Goal: Task Accomplishment & Management: Manage account settings

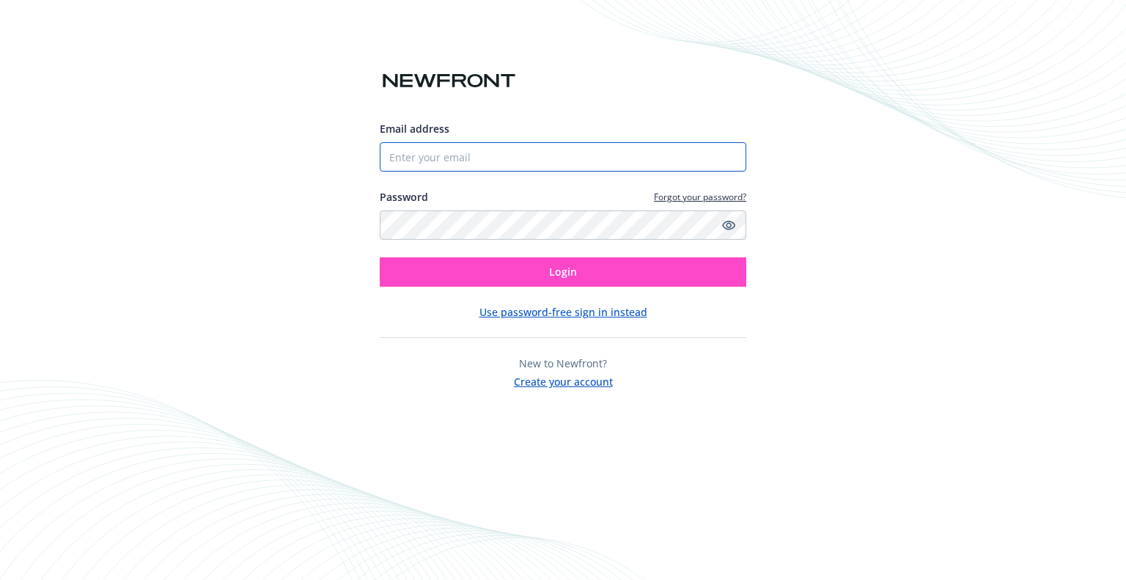
type input "[EMAIL_ADDRESS][DOMAIN_NAME]"
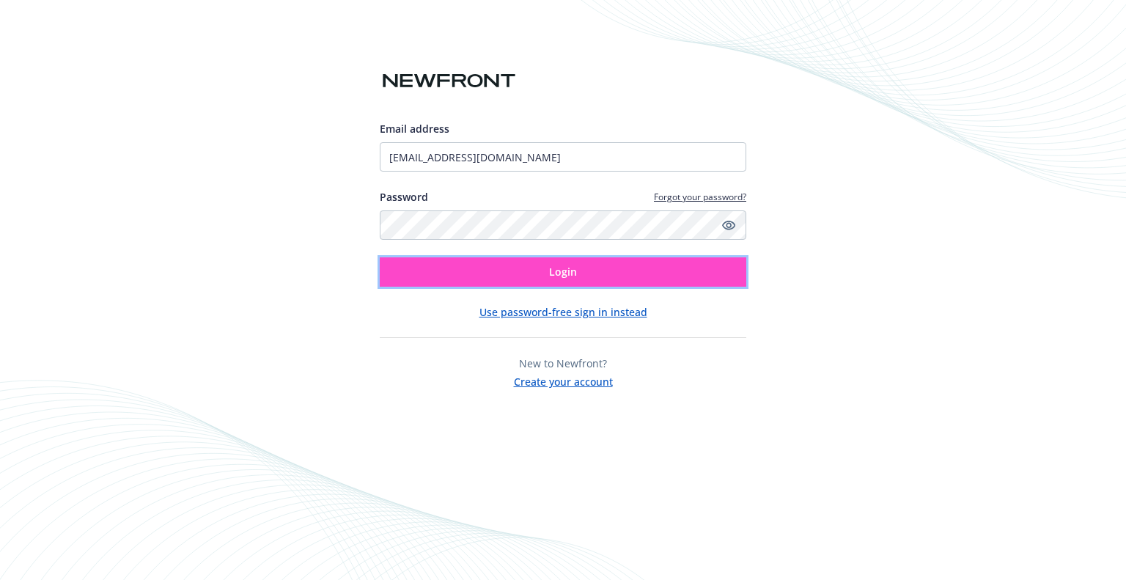
click at [531, 268] on button "Login" at bounding box center [563, 271] width 366 height 29
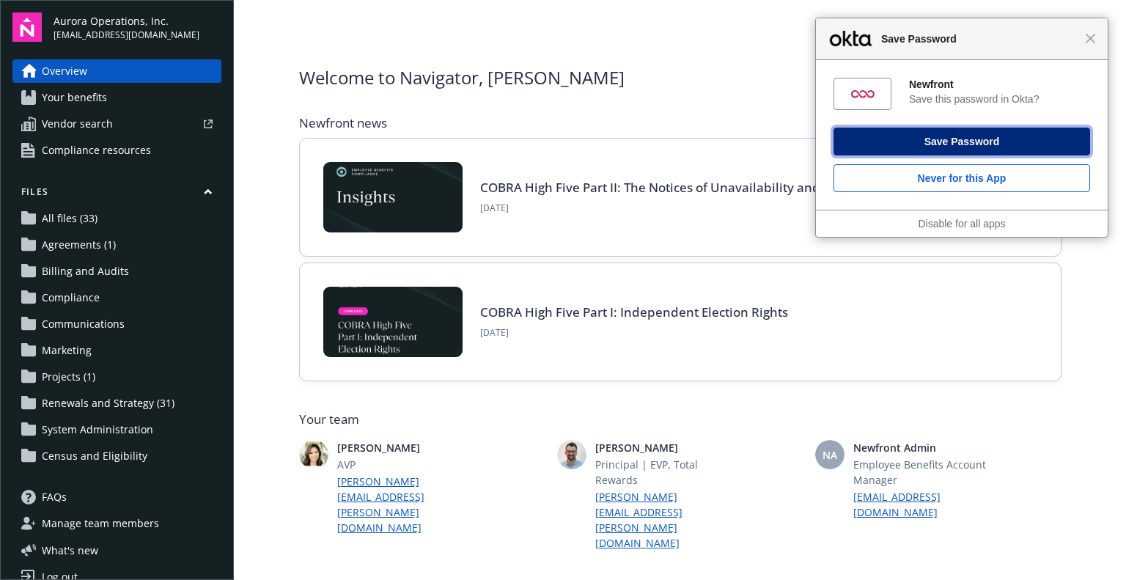
click at [955, 137] on button "Save Password" at bounding box center [961, 142] width 256 height 28
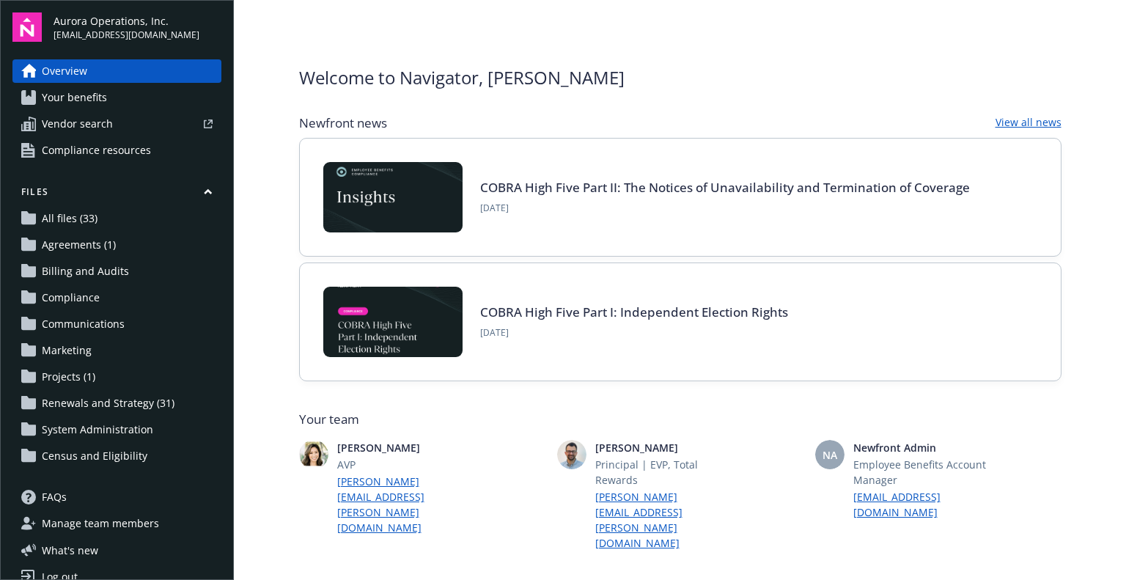
click at [71, 221] on span "All files (33)" at bounding box center [70, 218] width 56 height 23
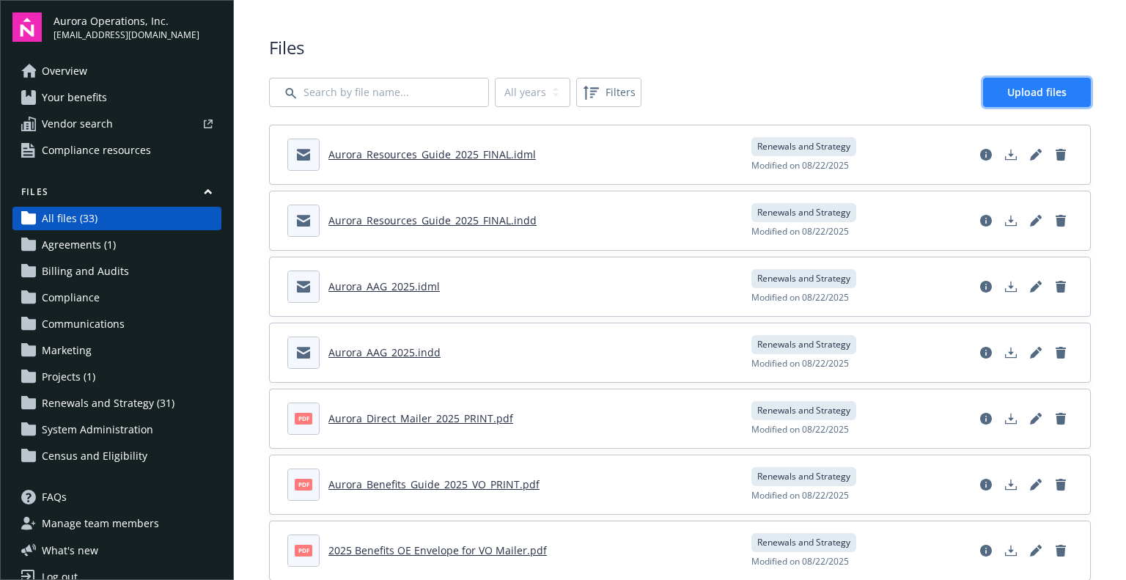
click at [1031, 98] on span "Upload files" at bounding box center [1036, 92] width 59 height 14
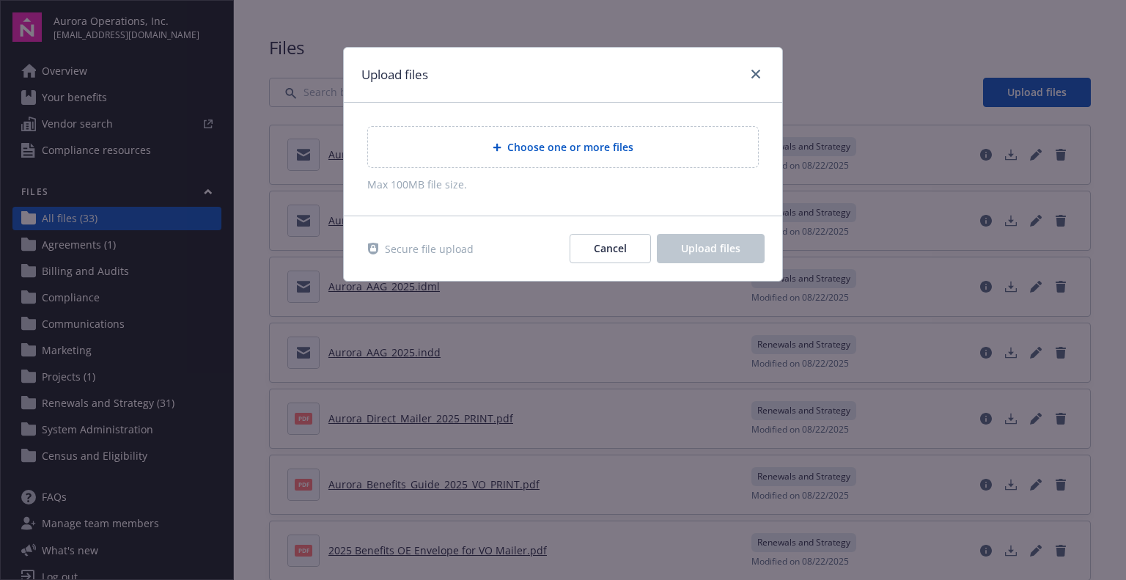
click at [569, 152] on span "Choose one or more files" at bounding box center [570, 146] width 126 height 15
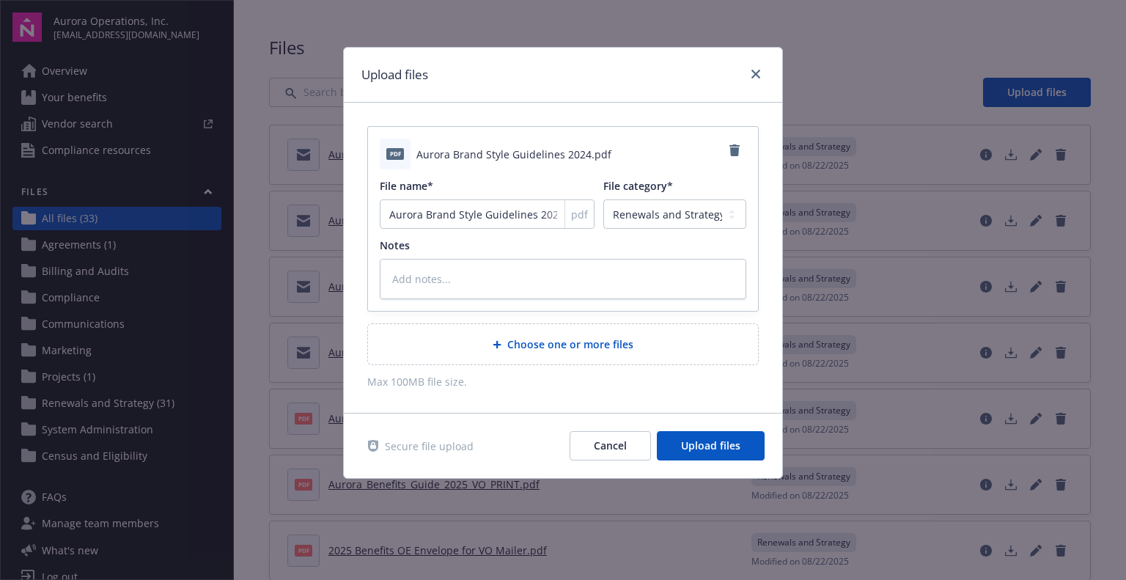
click at [550, 341] on span "Choose one or more files" at bounding box center [570, 343] width 126 height 15
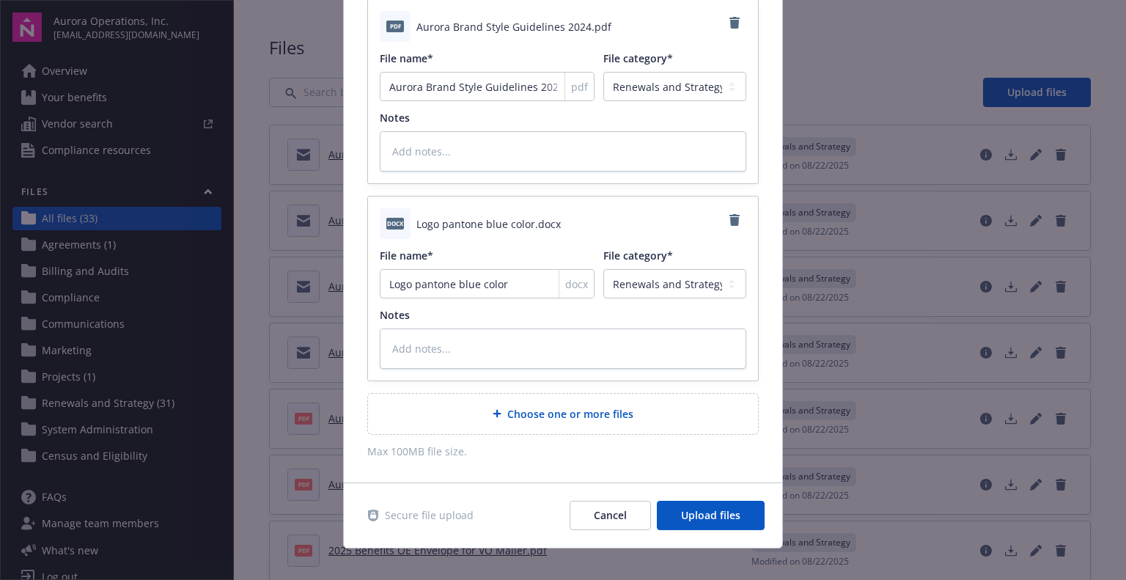
scroll to position [141, 0]
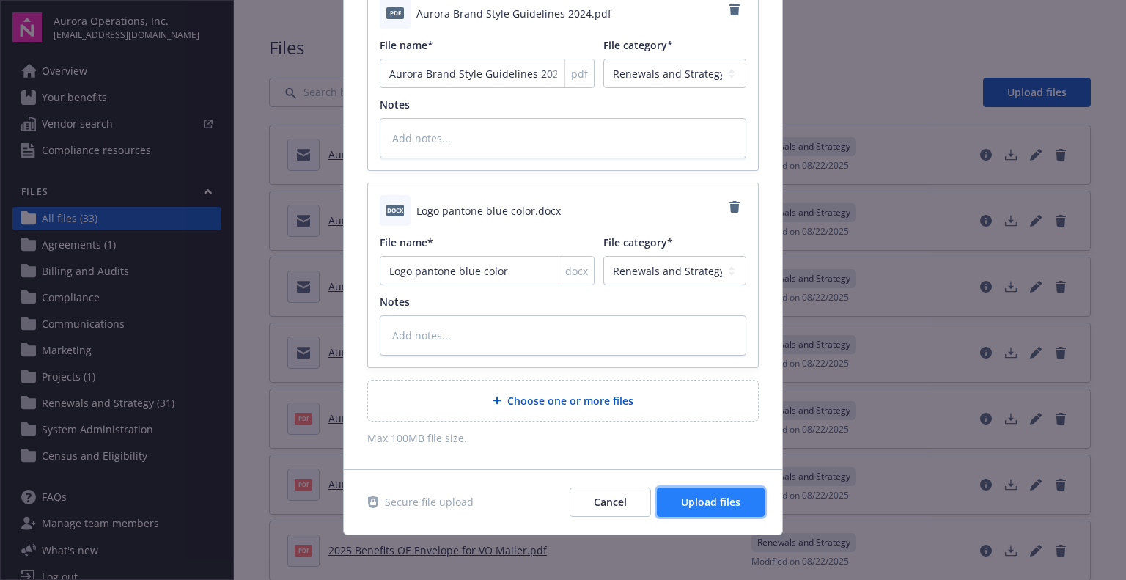
click at [702, 492] on button "Upload files" at bounding box center [711, 501] width 108 height 29
type textarea "x"
